Goal: Transaction & Acquisition: Purchase product/service

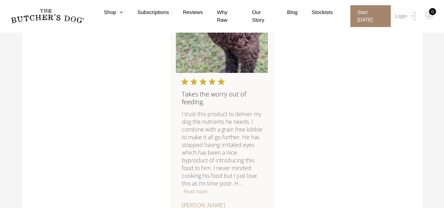
scroll to position [877, 0]
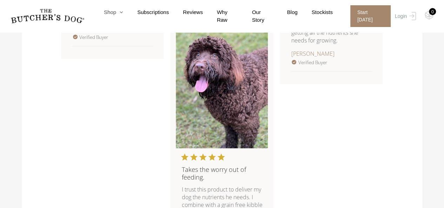
click at [117, 12] on link "Shop" at bounding box center [106, 12] width 33 height 8
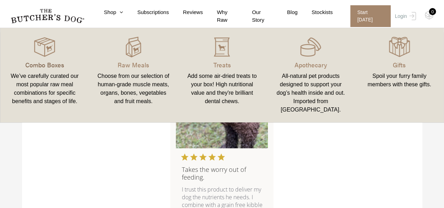
click at [47, 63] on p "Combo Boxes" at bounding box center [45, 64] width 72 height 9
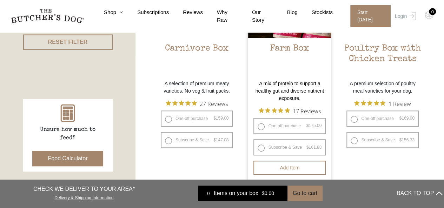
scroll to position [246, 0]
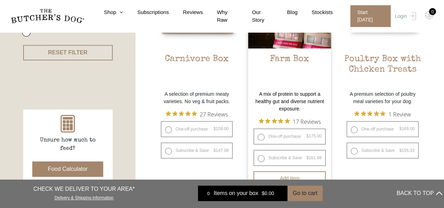
click at [282, 57] on h2 "Farm Box" at bounding box center [289, 70] width 83 height 33
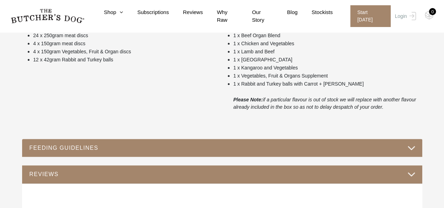
scroll to position [351, 0]
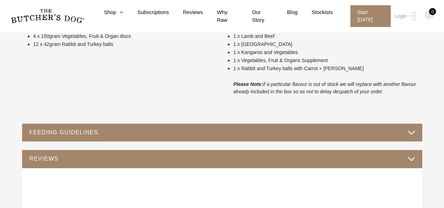
click at [405, 132] on button "FEEDING GUIDELINES" at bounding box center [222, 132] width 386 height 9
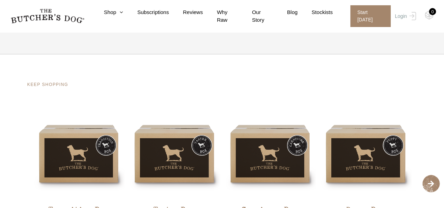
scroll to position [698, 0]
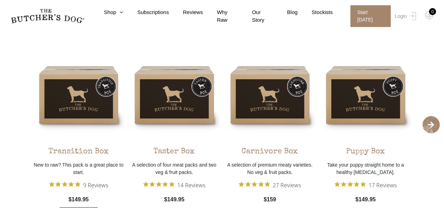
click at [83, 143] on div "Transition Box" at bounding box center [78, 149] width 60 height 17
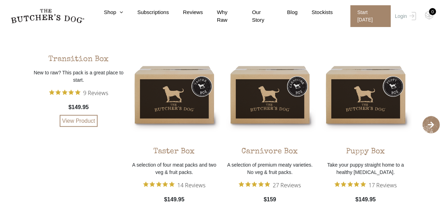
click at [80, 94] on div "Transition Box New to raw? This pack is a great place to start. 9 Reviews $149.…" at bounding box center [79, 88] width 92 height 78
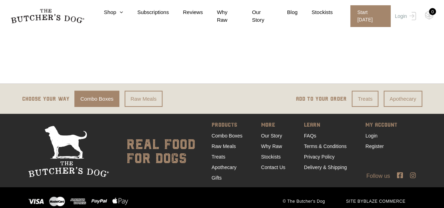
scroll to position [874, 0]
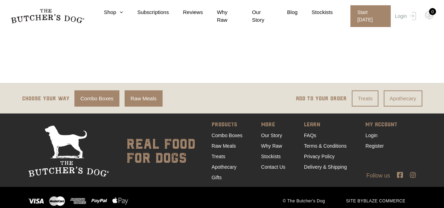
click at [129, 92] on link "Raw Meals" at bounding box center [144, 99] width 38 height 16
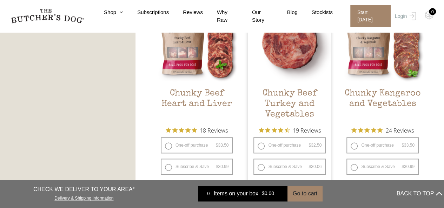
scroll to position [421, 0]
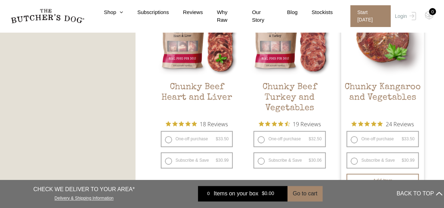
click at [386, 92] on h2 "Chunky Kangaroo and Vegetables" at bounding box center [382, 98] width 83 height 33
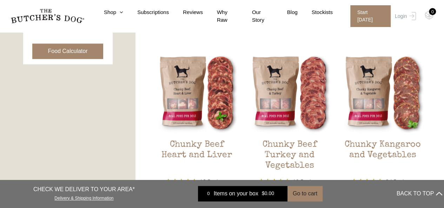
scroll to position [316, 0]
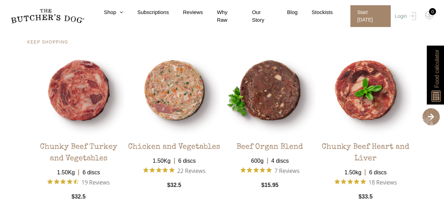
scroll to position [1298, 0]
